Goal: Transaction & Acquisition: Purchase product/service

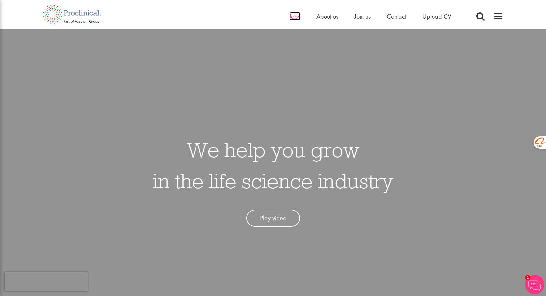
click at [297, 17] on span "Jobs" at bounding box center [294, 16] width 11 height 8
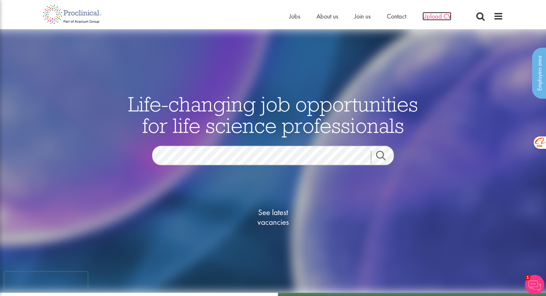
click at [447, 14] on span "Upload CV" at bounding box center [437, 16] width 29 height 8
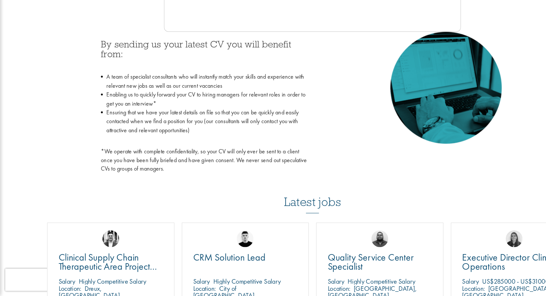
scroll to position [264, 0]
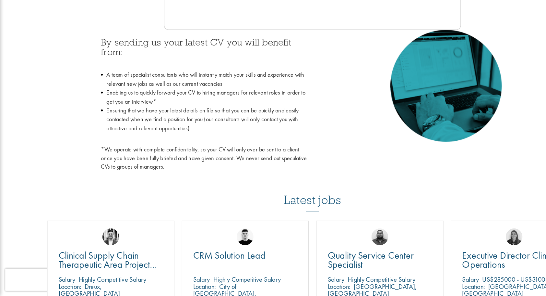
drag, startPoint x: 139, startPoint y: 123, endPoint x: 98, endPoint y: 141, distance: 45.2
click at [98, 141] on li "Ensuring that we have your latest details on file so that you can be quickly an…" at bounding box center [178, 145] width 180 height 31
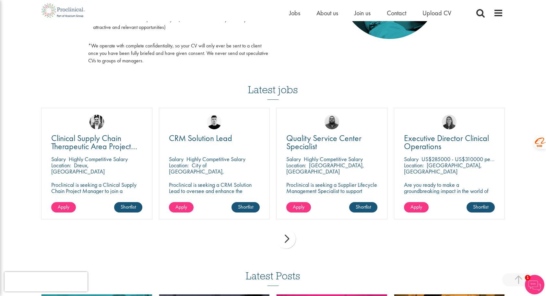
scroll to position [387, 0]
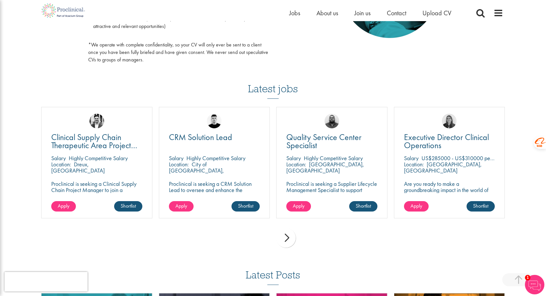
click at [296, 228] on div "next" at bounding box center [285, 237] width 19 height 19
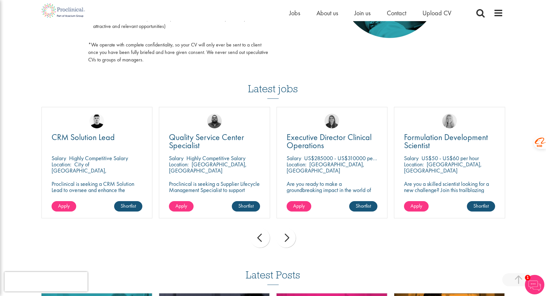
click at [296, 228] on div "next" at bounding box center [285, 237] width 19 height 19
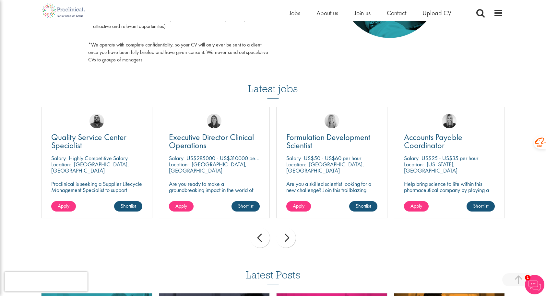
click at [296, 228] on div "next" at bounding box center [285, 237] width 19 height 19
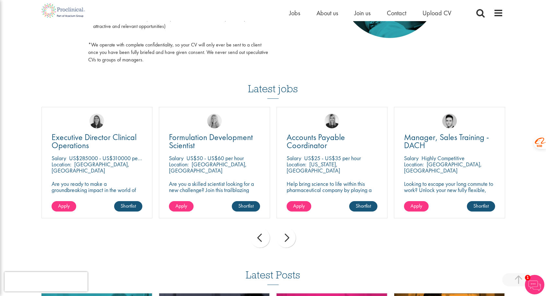
click at [296, 228] on div "next" at bounding box center [285, 237] width 19 height 19
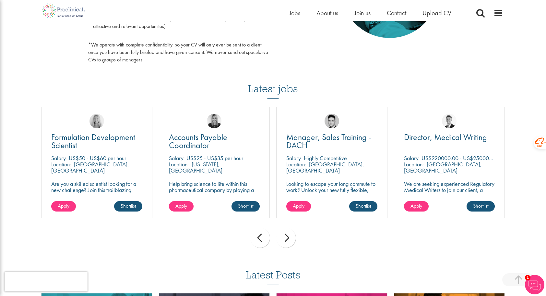
click at [296, 228] on div "next" at bounding box center [285, 237] width 19 height 19
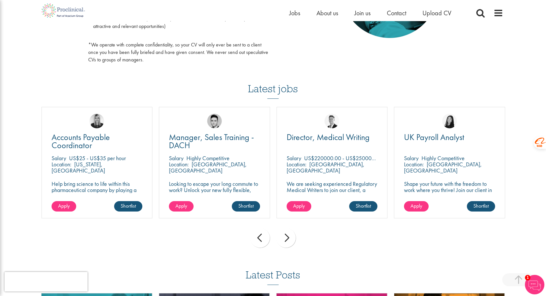
click at [296, 228] on div "next" at bounding box center [285, 237] width 19 height 19
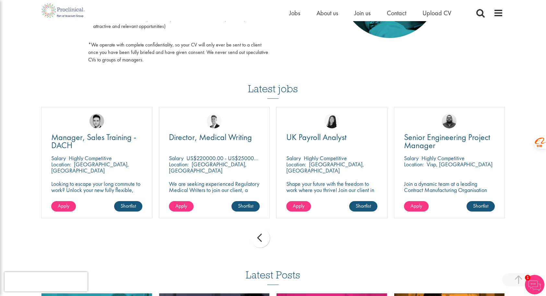
click at [526, 166] on div "You are here: Home > Upload CV Upload CV Start getting matched with new jobs as…" at bounding box center [273, 35] width 546 height 845
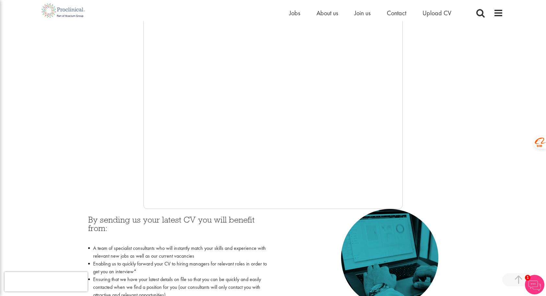
scroll to position [0, 0]
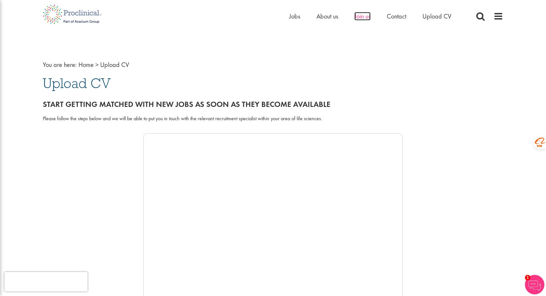
click at [365, 17] on span "Join us" at bounding box center [363, 16] width 16 height 8
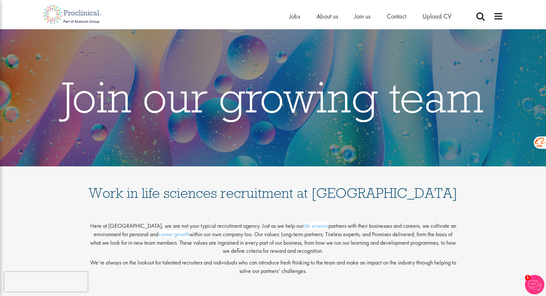
click at [300, 16] on ul "Home Jobs About us Join us Contact Upload CV" at bounding box center [378, 16] width 178 height 10
click at [295, 17] on span "Jobs" at bounding box center [294, 16] width 11 height 8
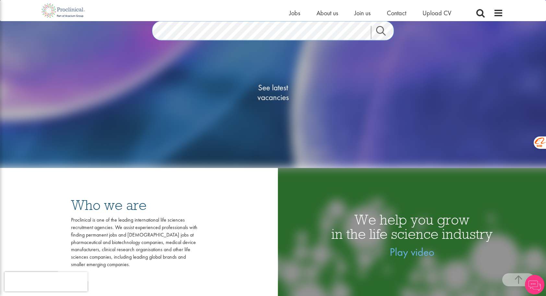
scroll to position [110, 0]
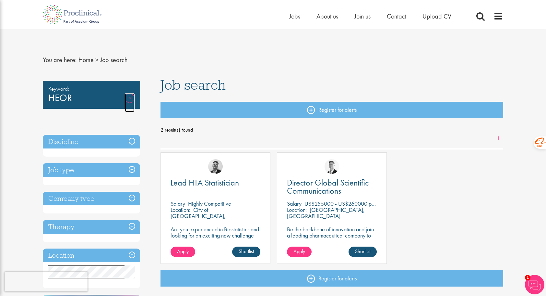
click at [130, 96] on link "Remove" at bounding box center [130, 102] width 10 height 19
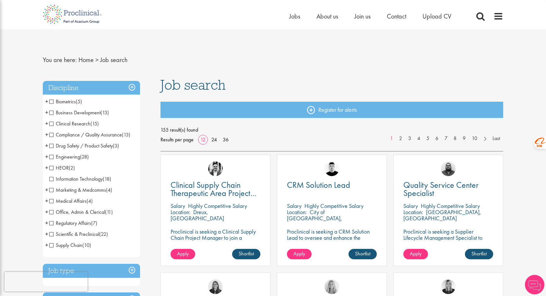
click at [51, 123] on span "Clinical Research" at bounding box center [69, 123] width 41 height 7
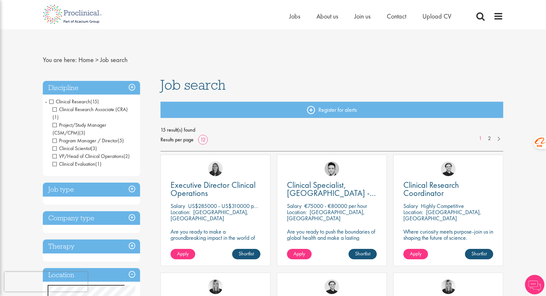
click at [51, 101] on span "Clinical Research" at bounding box center [69, 101] width 41 height 7
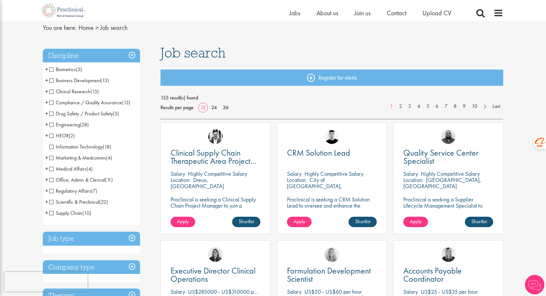
scroll to position [24, 0]
click at [53, 136] on span "HEOR" at bounding box center [58, 135] width 19 height 7
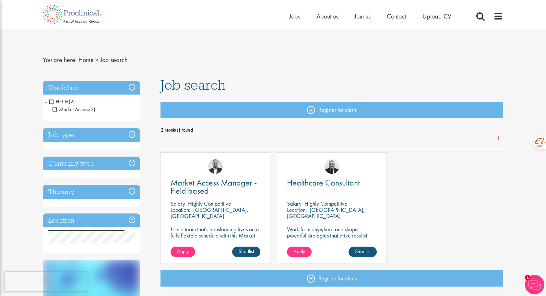
click at [53, 101] on span "HEOR" at bounding box center [58, 101] width 19 height 7
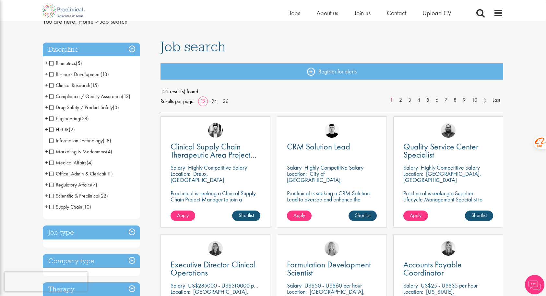
scroll to position [35, 0]
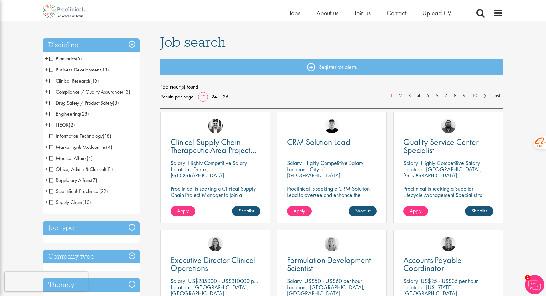
click at [53, 204] on span "Supply Chain" at bounding box center [65, 202] width 33 height 7
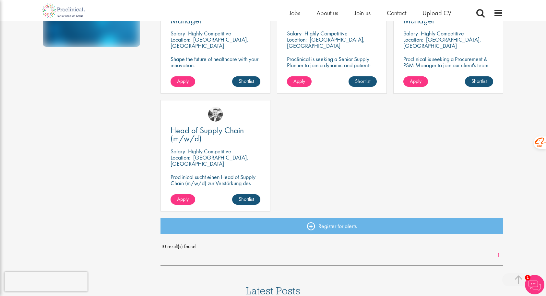
scroll to position [398, 0]
click at [253, 196] on link "Shortlist" at bounding box center [246, 199] width 28 height 10
click at [253, 201] on link "Shortlisted" at bounding box center [243, 199] width 33 height 10
click at [188, 201] on span "Apply" at bounding box center [183, 198] width 12 height 7
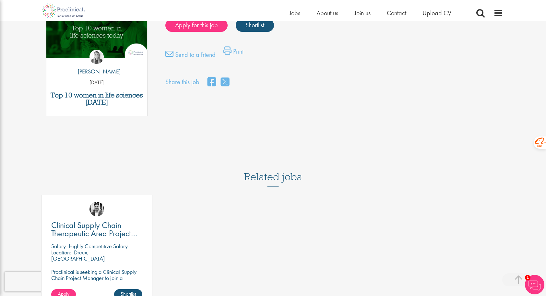
scroll to position [357, 0]
